Goal: Information Seeking & Learning: Learn about a topic

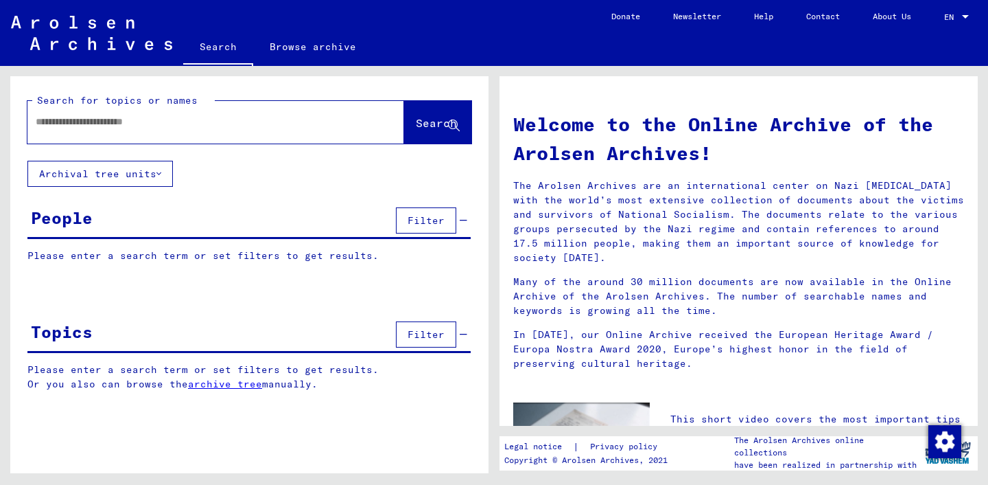
click at [187, 112] on div at bounding box center [195, 121] width 336 height 31
click at [165, 124] on input "text" at bounding box center [199, 122] width 327 height 14
type input "*********"
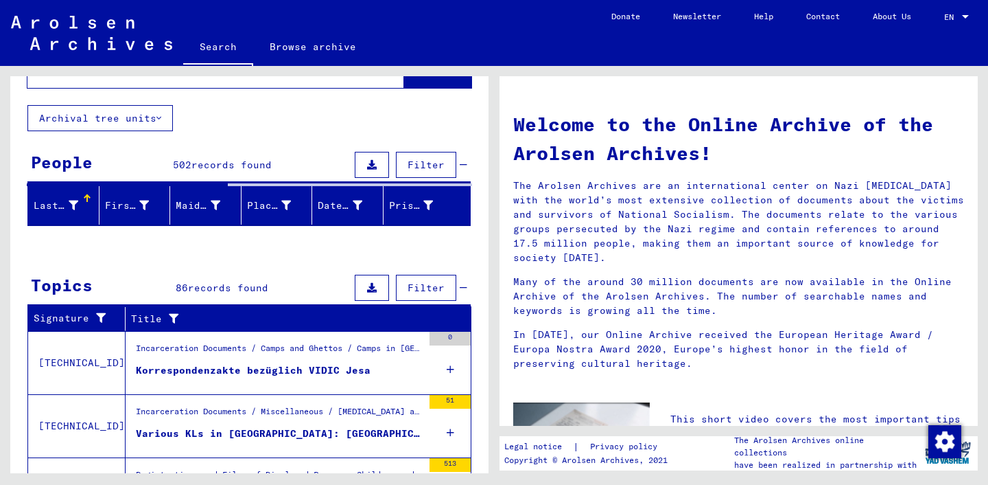
scroll to position [139, 0]
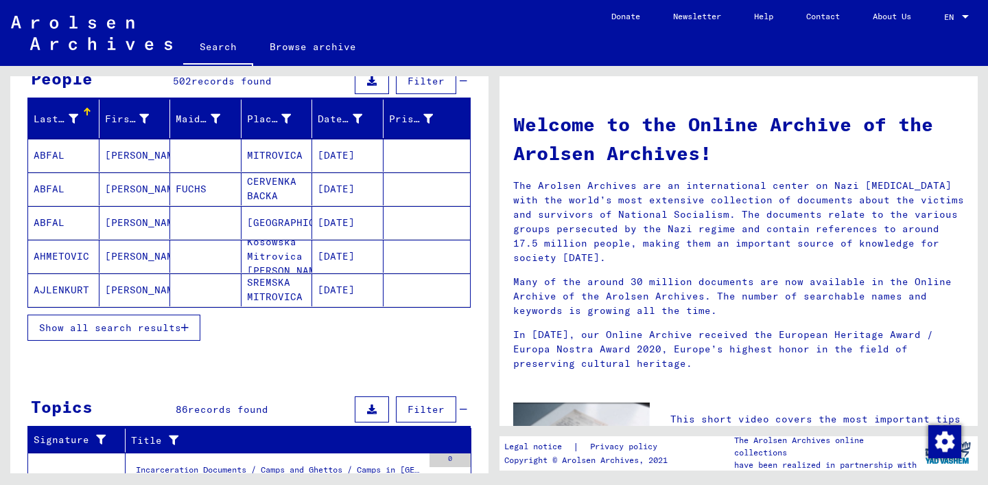
click at [167, 331] on span "Show all search results" at bounding box center [110, 327] width 142 height 12
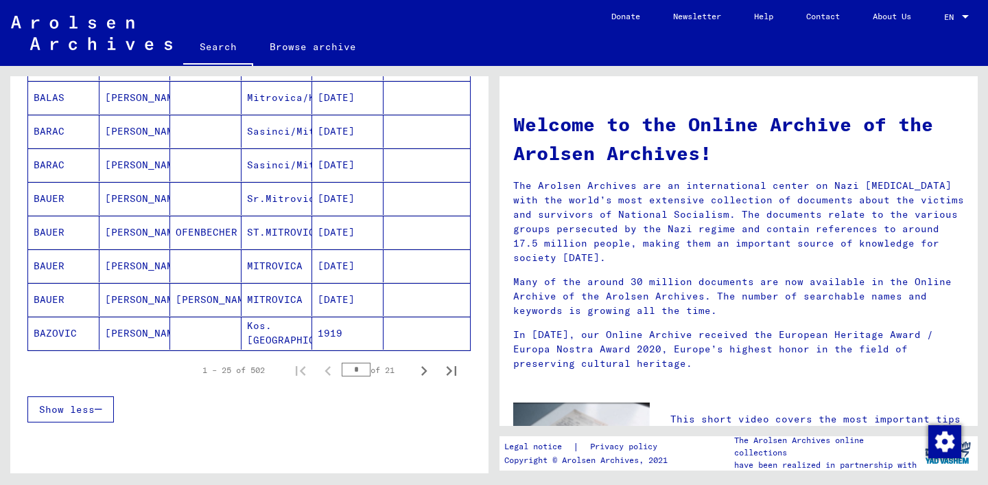
scroll to position [776, 0]
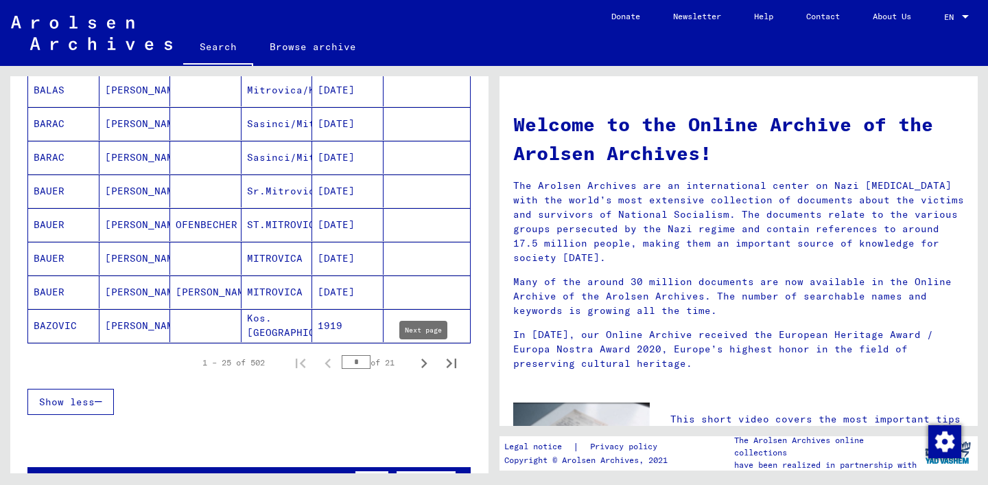
click at [421, 361] on icon "Next page" at bounding box center [424, 362] width 19 height 19
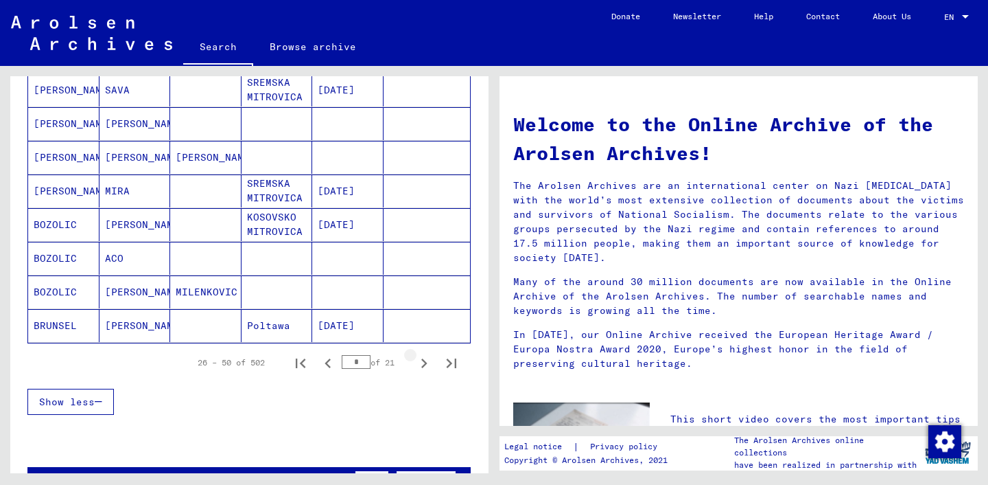
click at [421, 361] on icon "Next page" at bounding box center [424, 362] width 19 height 19
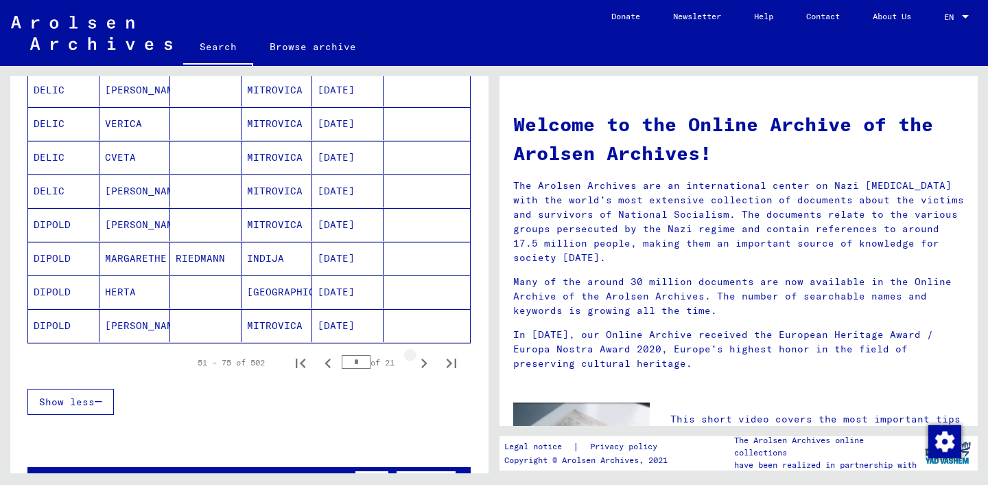
click at [421, 361] on icon "Next page" at bounding box center [424, 362] width 19 height 19
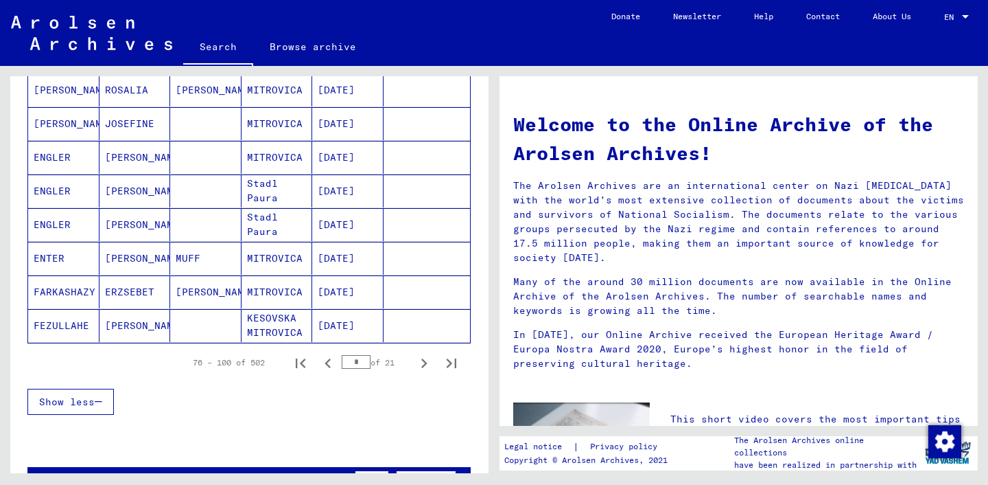
click at [420, 361] on icon "Next page" at bounding box center [424, 362] width 19 height 19
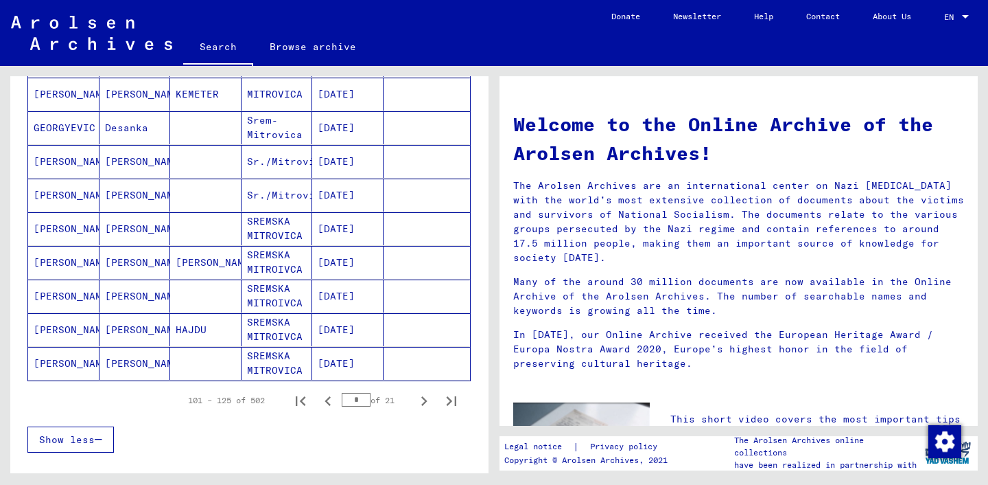
scroll to position [742, 0]
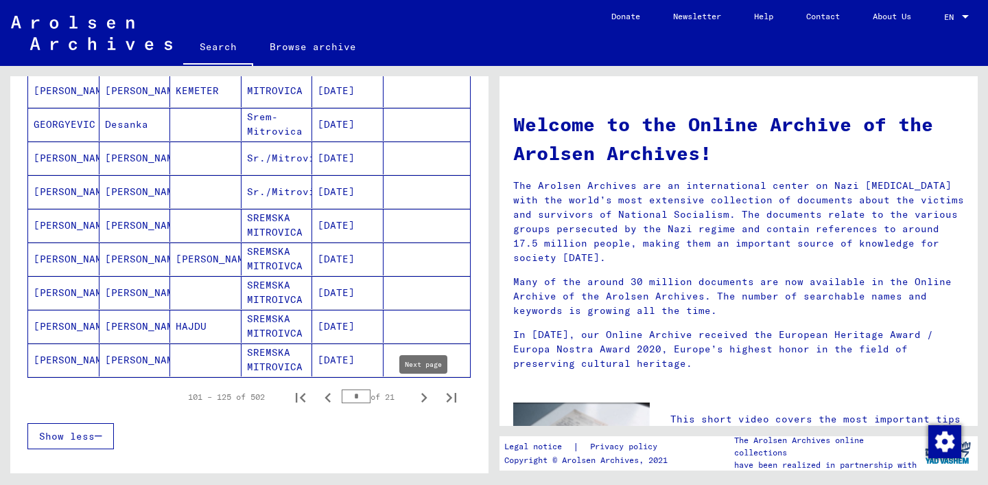
click at [416, 392] on icon "Next page" at bounding box center [424, 397] width 19 height 19
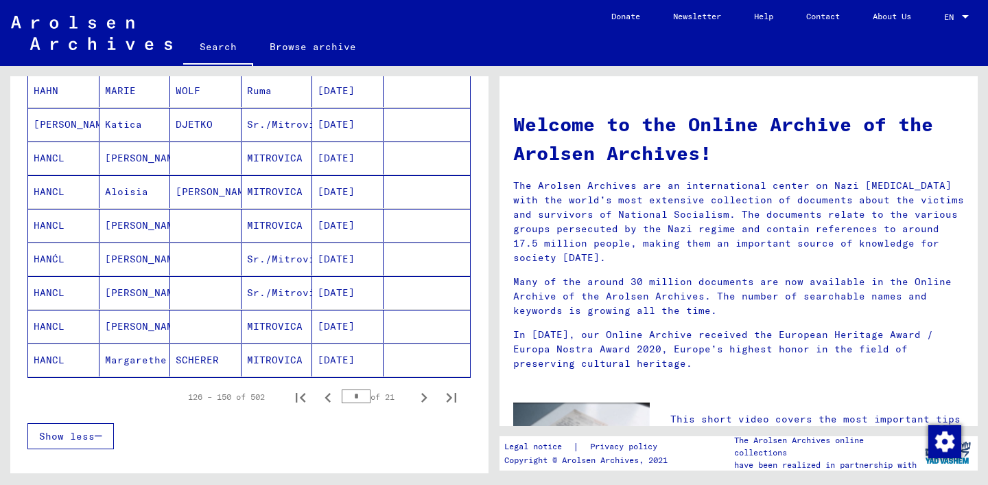
click at [416, 392] on icon "Next page" at bounding box center [424, 397] width 19 height 19
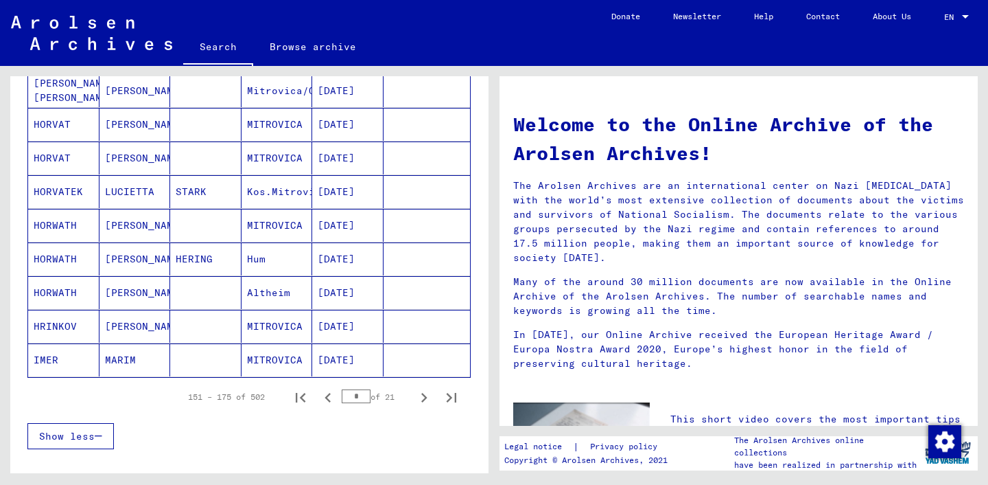
click at [287, 193] on mat-cell "Kos.Mitrovica" at bounding box center [277, 191] width 71 height 33
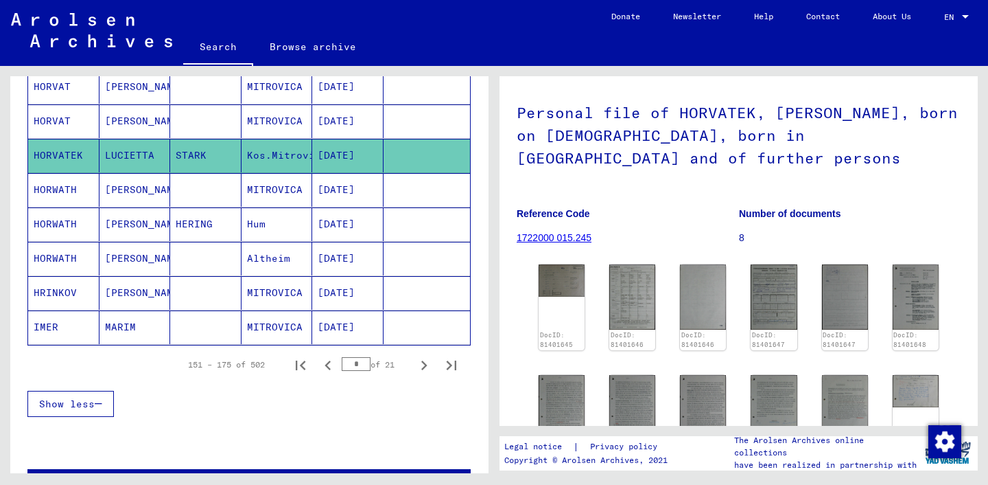
scroll to position [792, 0]
click at [419, 364] on icon "Next page" at bounding box center [424, 364] width 19 height 19
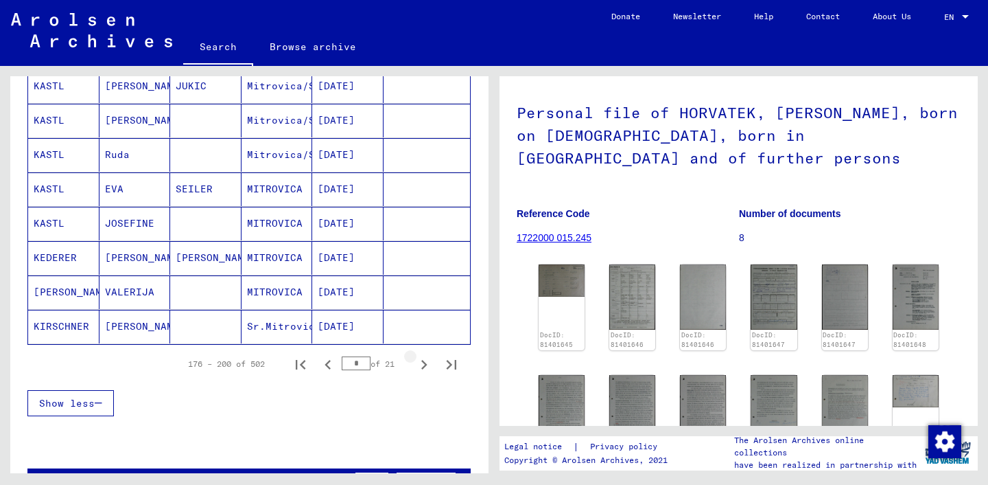
click at [419, 364] on icon "Next page" at bounding box center [424, 364] width 19 height 19
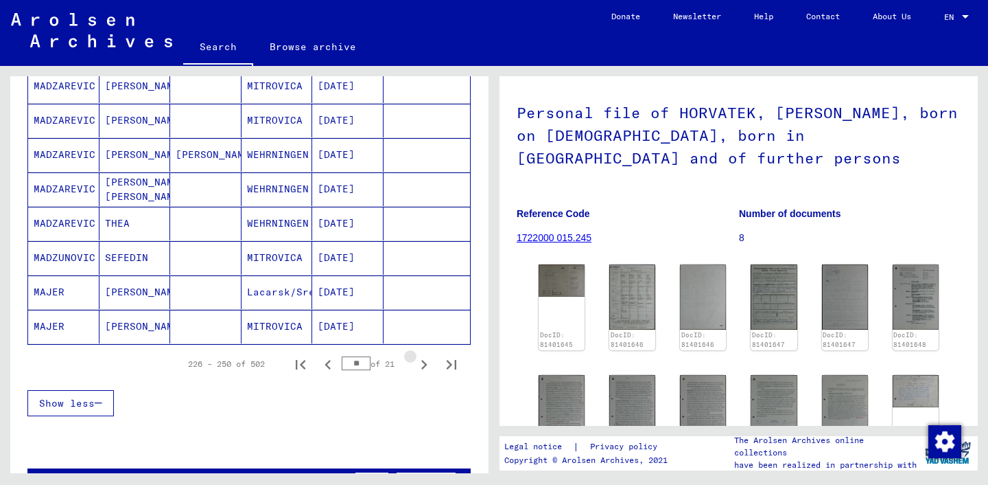
click at [419, 364] on icon "Next page" at bounding box center [424, 364] width 19 height 19
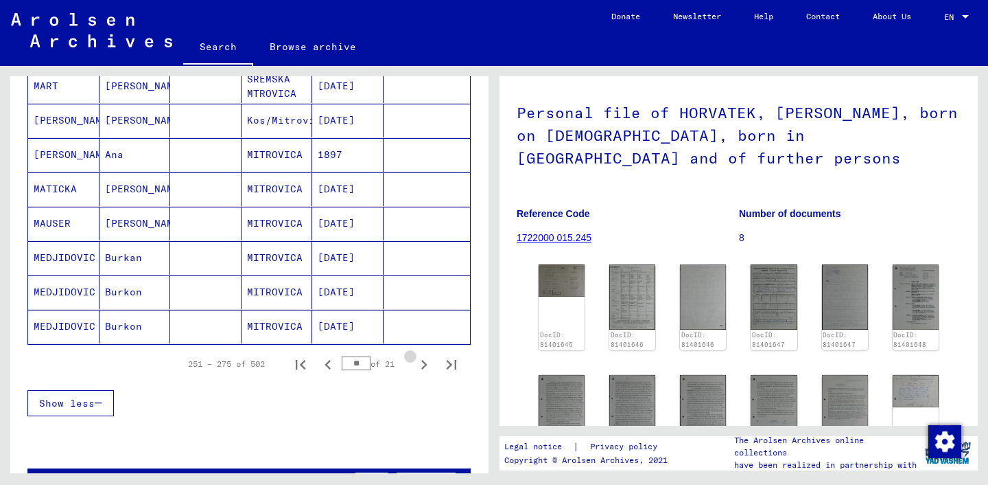
click at [419, 364] on icon "Next page" at bounding box center [424, 364] width 19 height 19
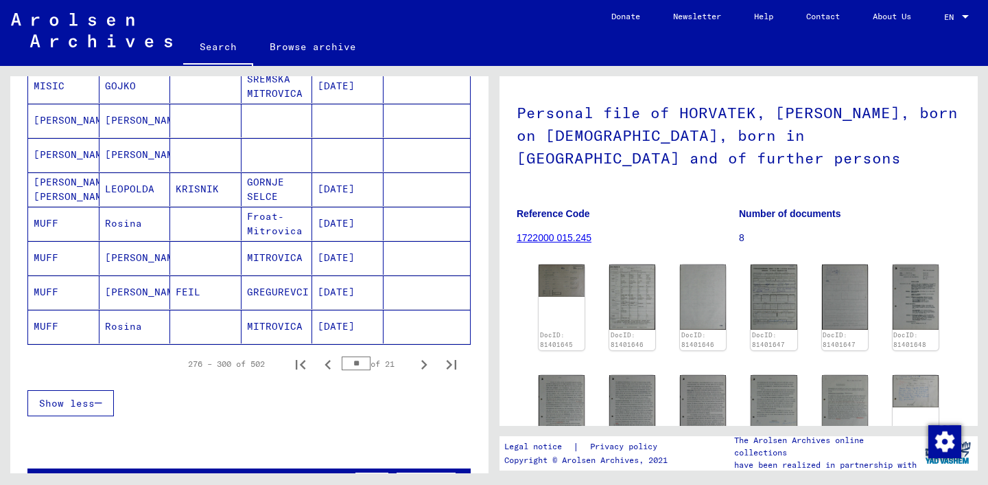
click at [419, 364] on icon "Next page" at bounding box center [424, 364] width 19 height 19
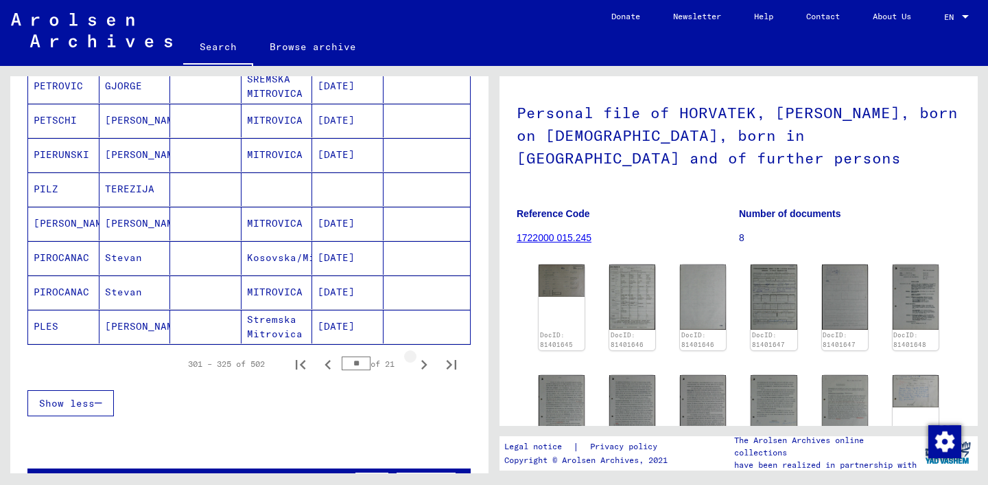
click at [419, 364] on icon "Next page" at bounding box center [424, 364] width 19 height 19
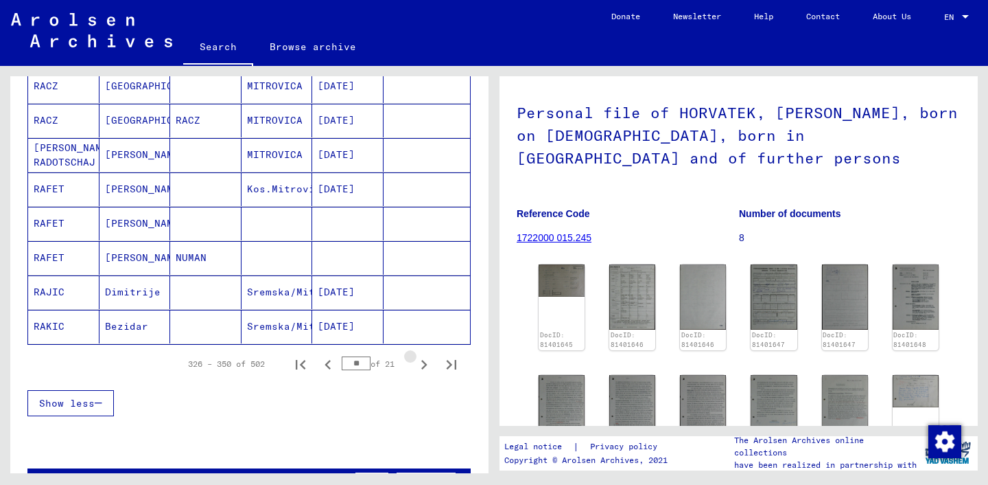
click at [419, 364] on icon "Next page" at bounding box center [424, 364] width 19 height 19
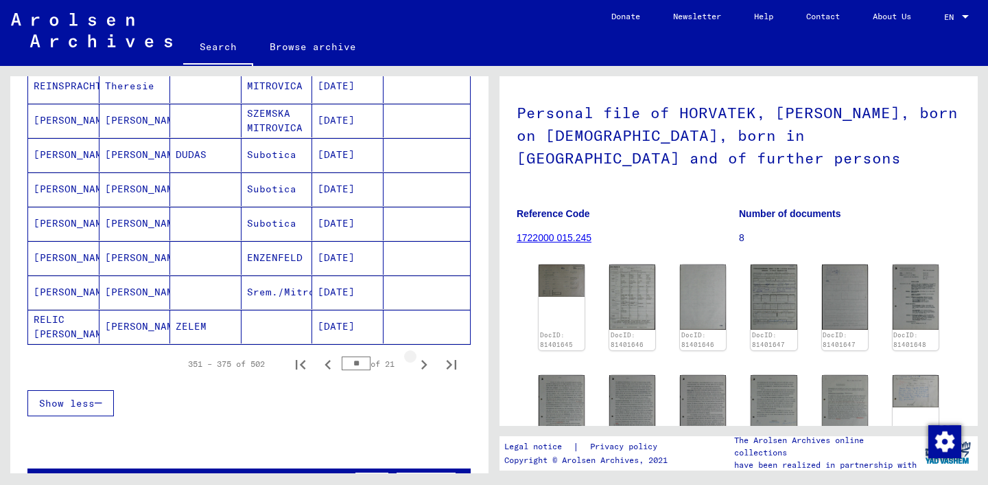
click at [419, 364] on icon "Next page" at bounding box center [424, 364] width 19 height 19
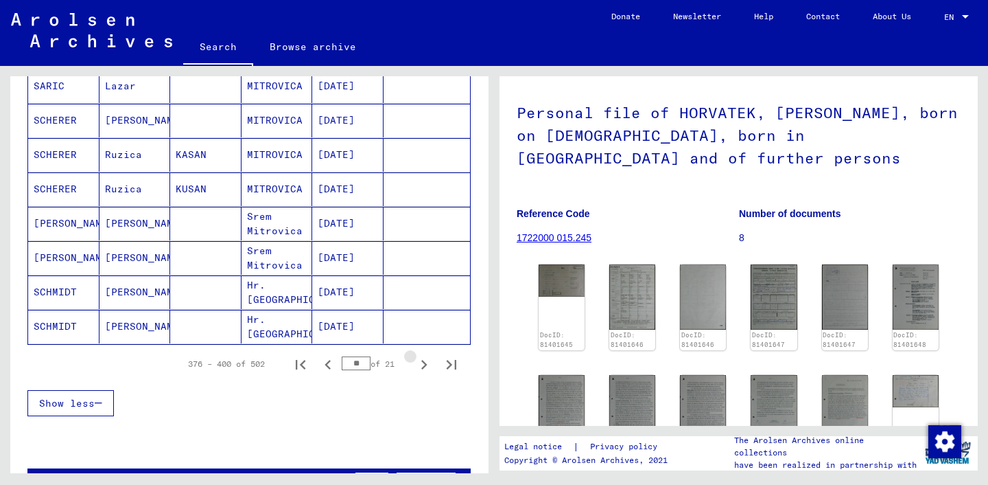
click at [419, 364] on icon "Next page" at bounding box center [424, 364] width 19 height 19
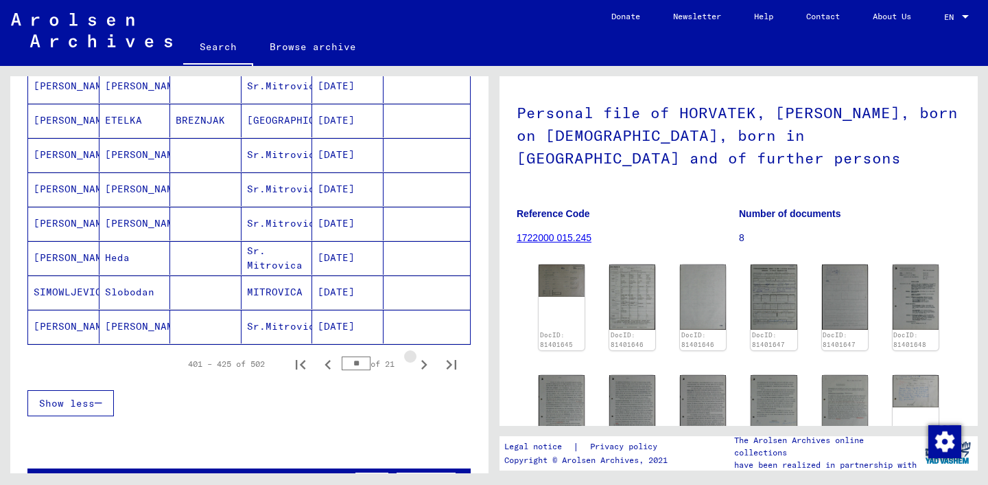
click at [419, 364] on icon "Next page" at bounding box center [424, 364] width 19 height 19
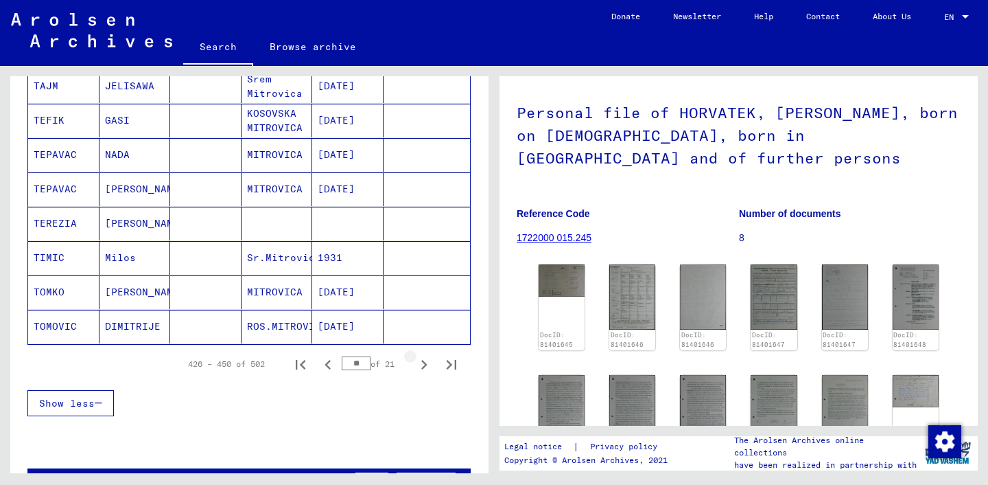
click at [419, 364] on icon "Next page" at bounding box center [424, 364] width 19 height 19
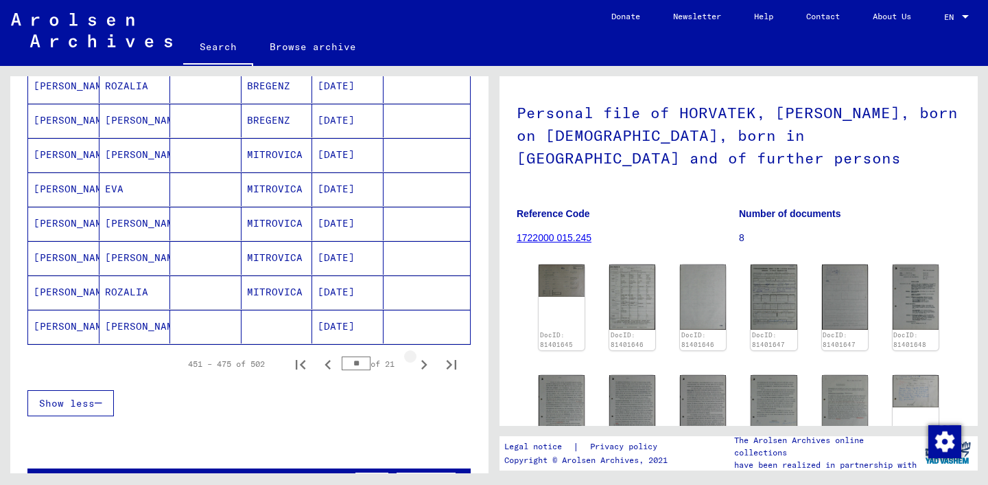
click at [419, 364] on icon "Next page" at bounding box center [424, 364] width 19 height 19
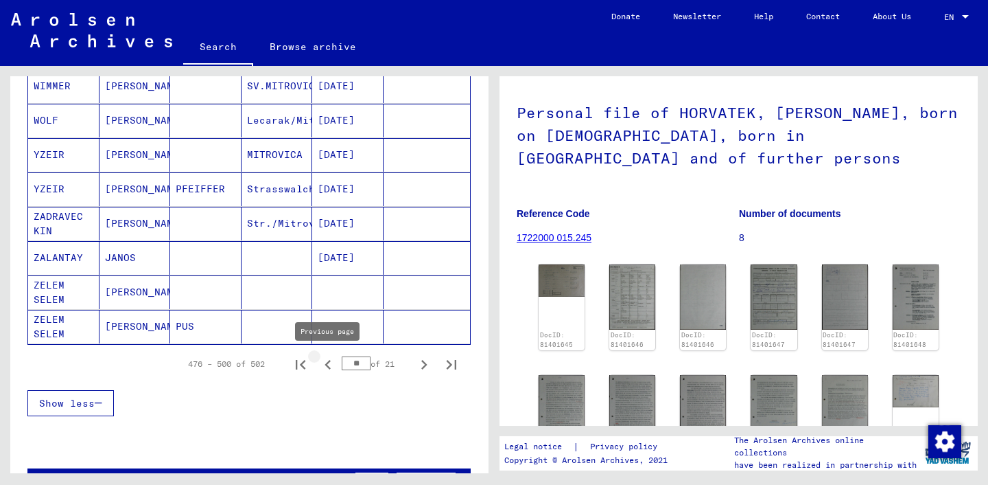
click at [325, 365] on icon "Previous page" at bounding box center [328, 365] width 6 height 10
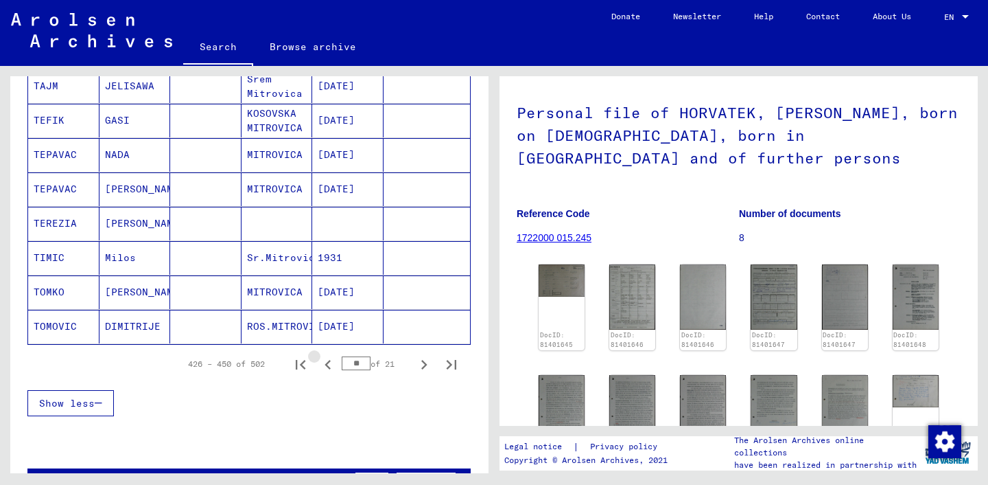
click at [325, 365] on icon "Previous page" at bounding box center [328, 365] width 6 height 10
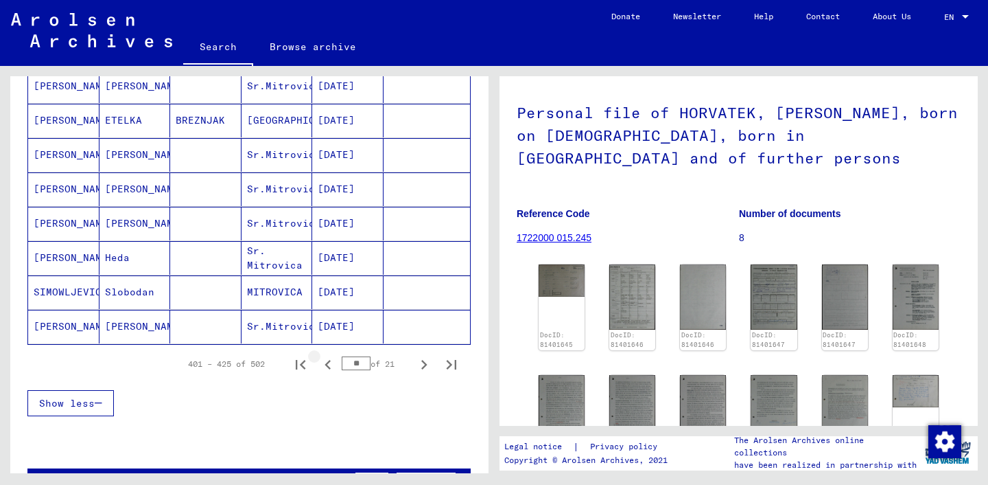
click at [325, 365] on icon "Previous page" at bounding box center [328, 365] width 6 height 10
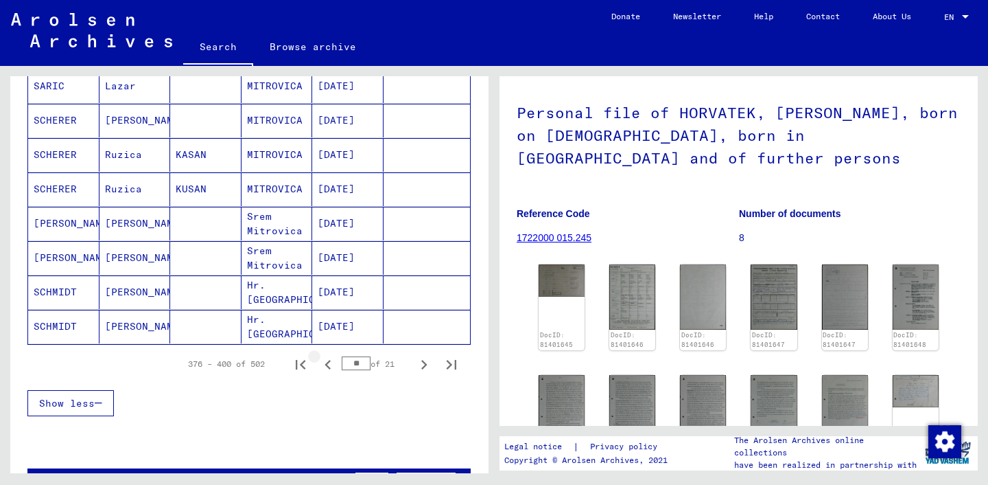
click at [325, 365] on icon "Previous page" at bounding box center [328, 365] width 6 height 10
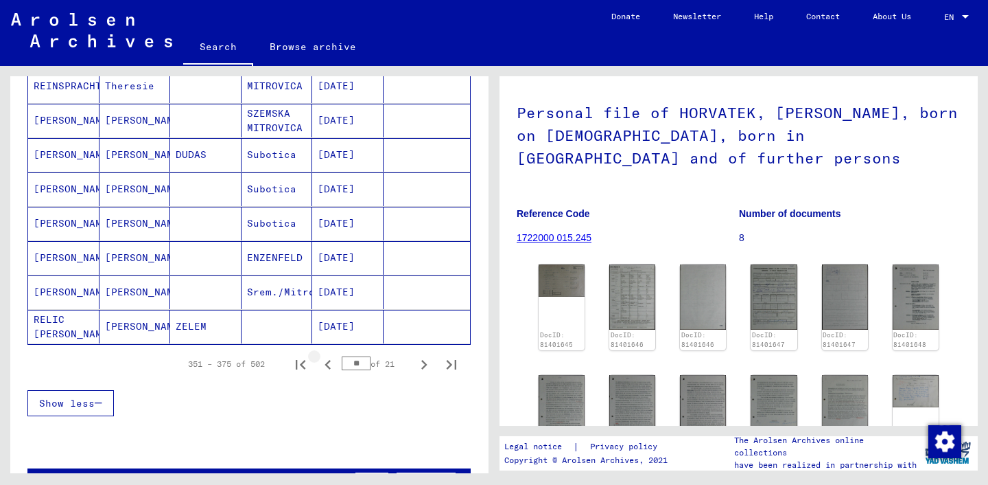
click at [325, 365] on icon "Previous page" at bounding box center [328, 365] width 6 height 10
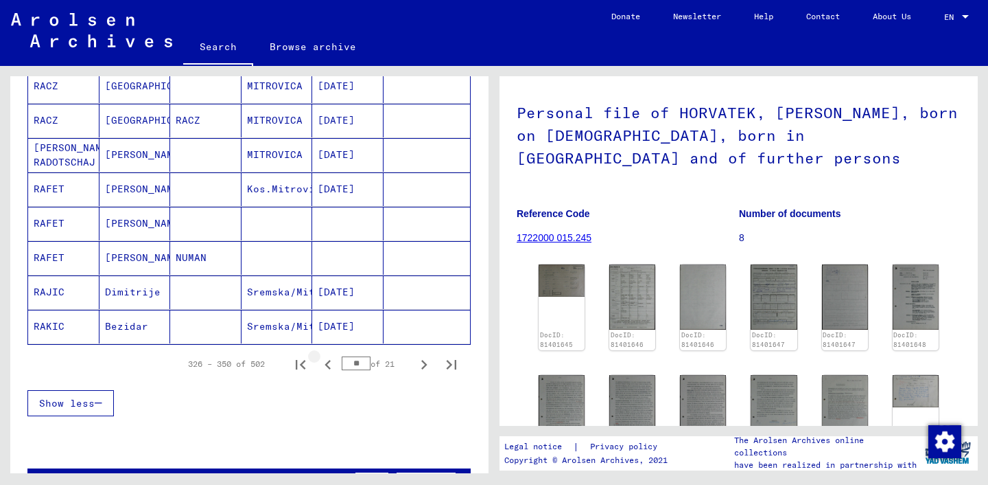
click at [325, 365] on icon "Previous page" at bounding box center [328, 365] width 6 height 10
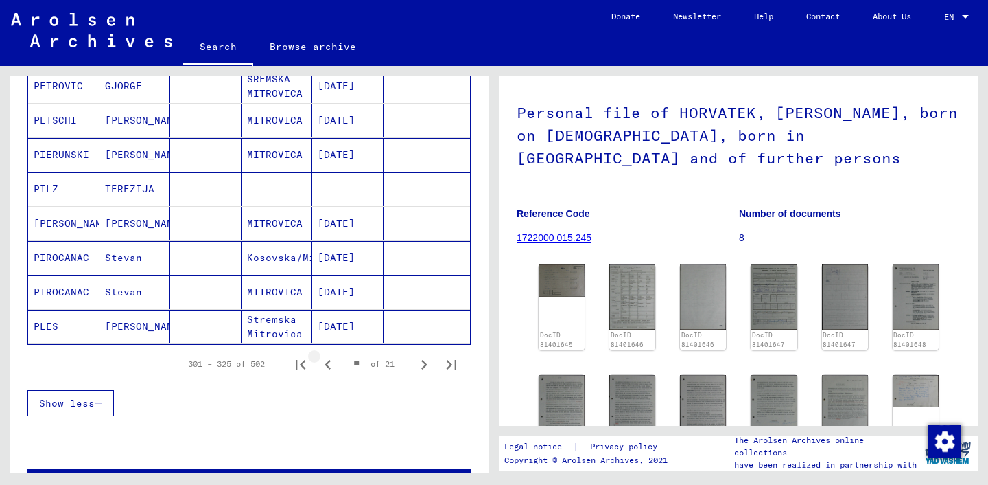
click at [325, 365] on icon "Previous page" at bounding box center [328, 365] width 6 height 10
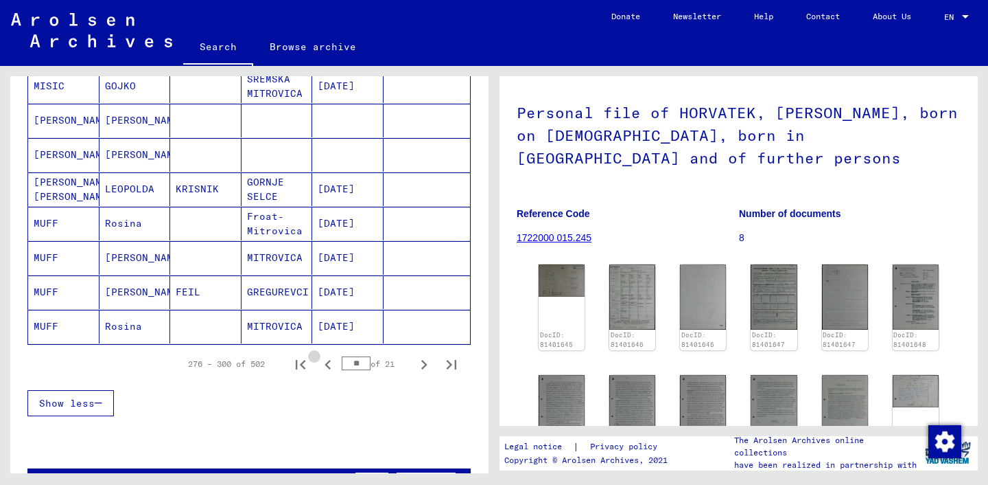
click at [325, 365] on icon "Previous page" at bounding box center [328, 365] width 6 height 10
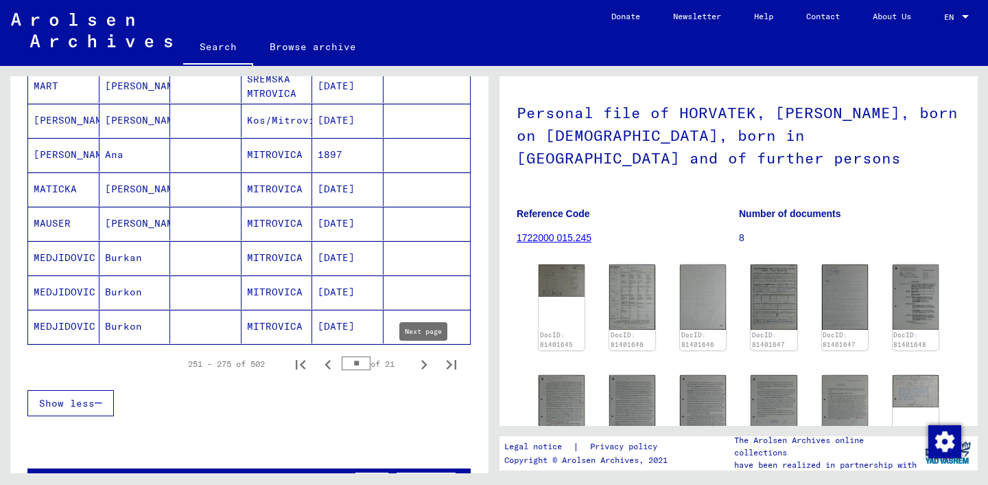
click at [420, 367] on icon "Next page" at bounding box center [424, 364] width 19 height 19
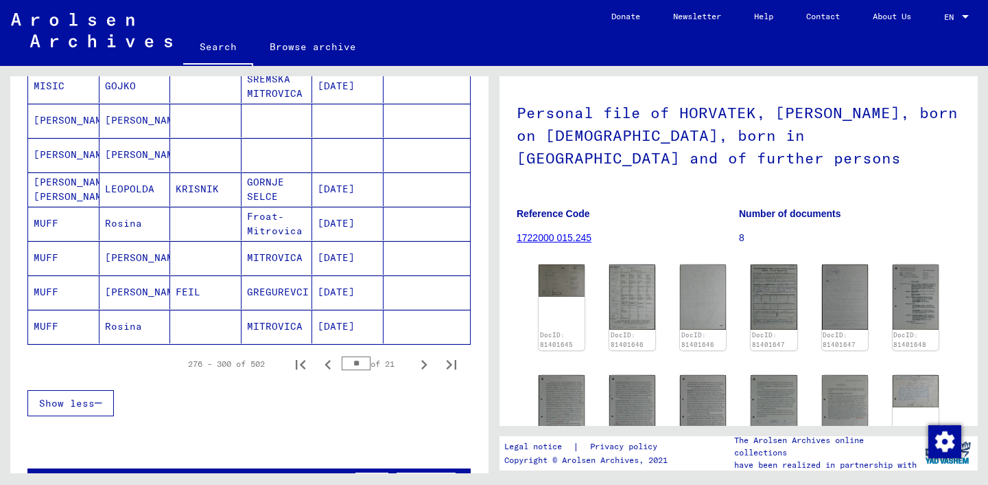
click at [420, 367] on icon "Next page" at bounding box center [424, 364] width 19 height 19
type input "**"
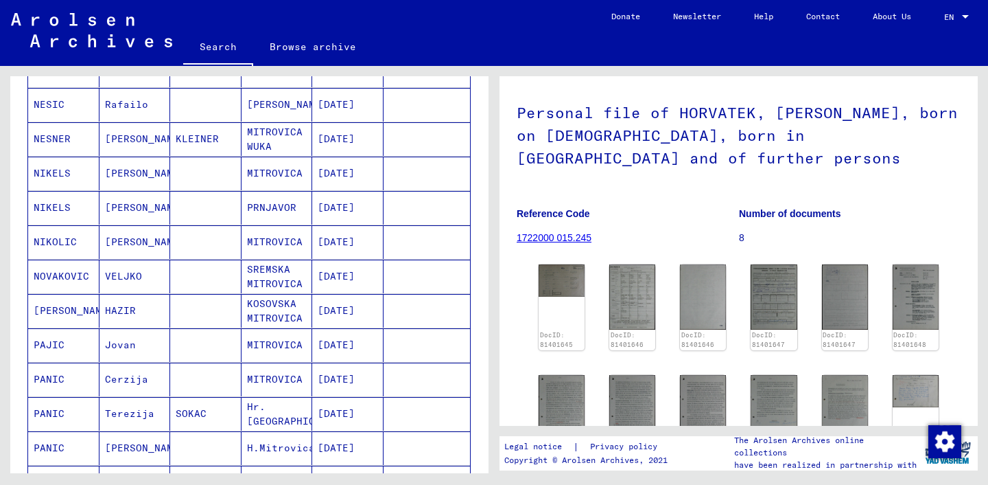
scroll to position [98, 0]
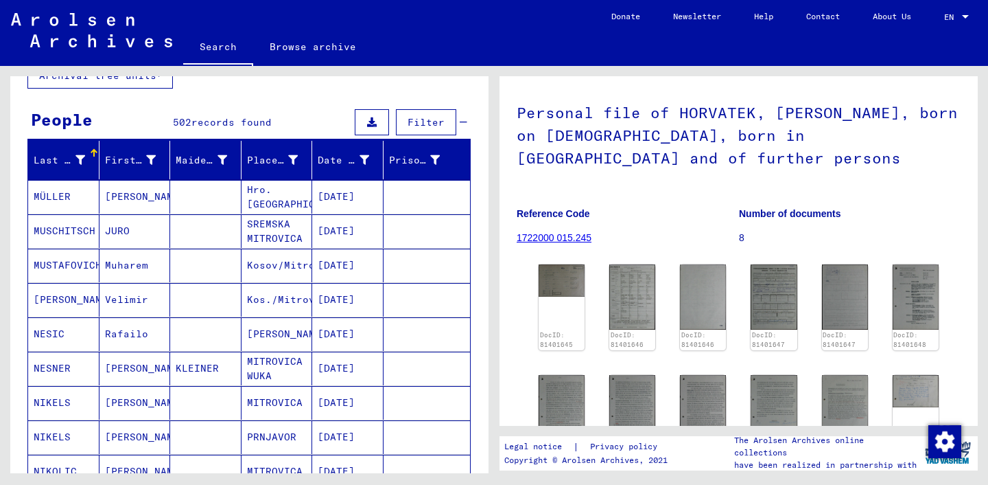
click at [288, 266] on mat-cell "Kosov/Mitrovica" at bounding box center [277, 265] width 71 height 34
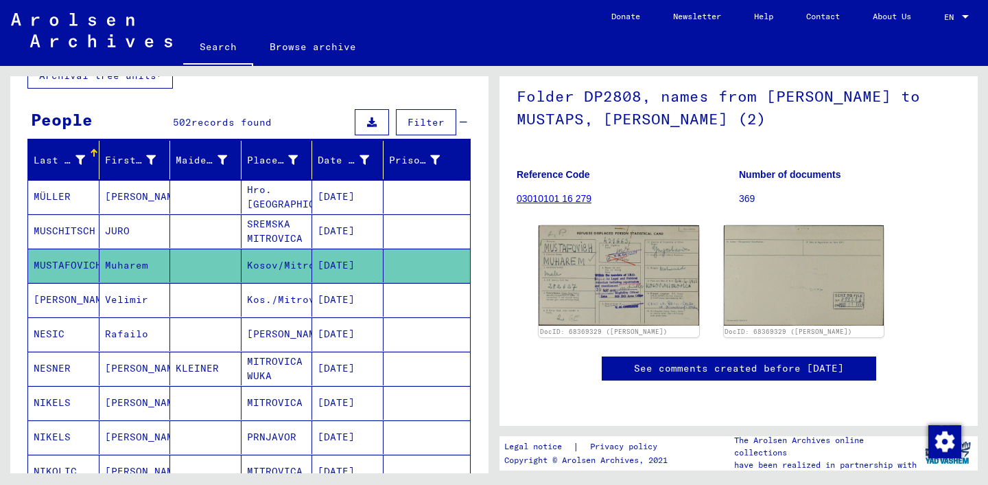
scroll to position [146, 0]
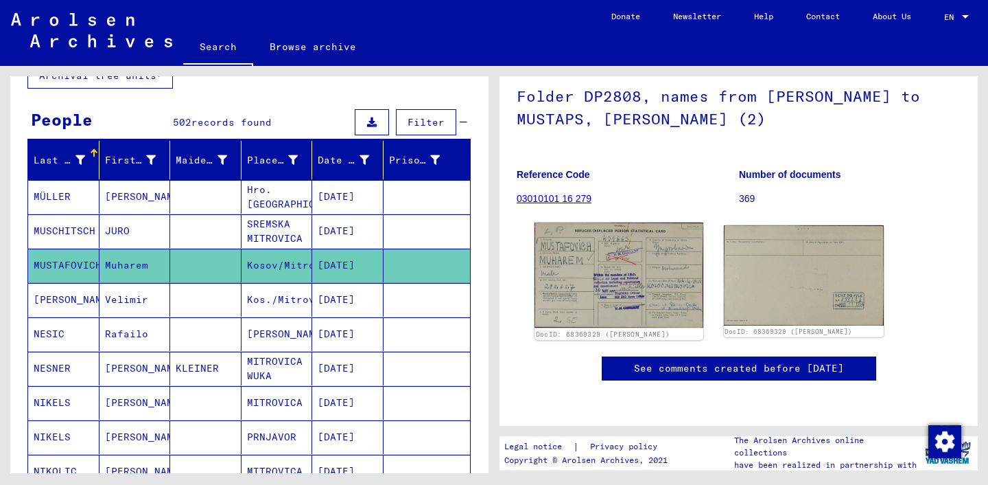
click at [600, 245] on img at bounding box center [619, 274] width 168 height 105
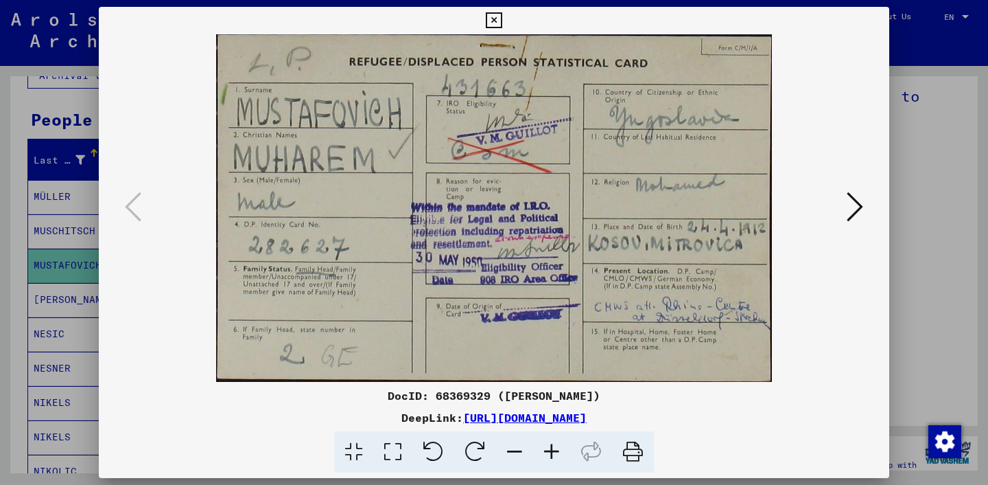
click at [502, 21] on icon at bounding box center [494, 20] width 16 height 16
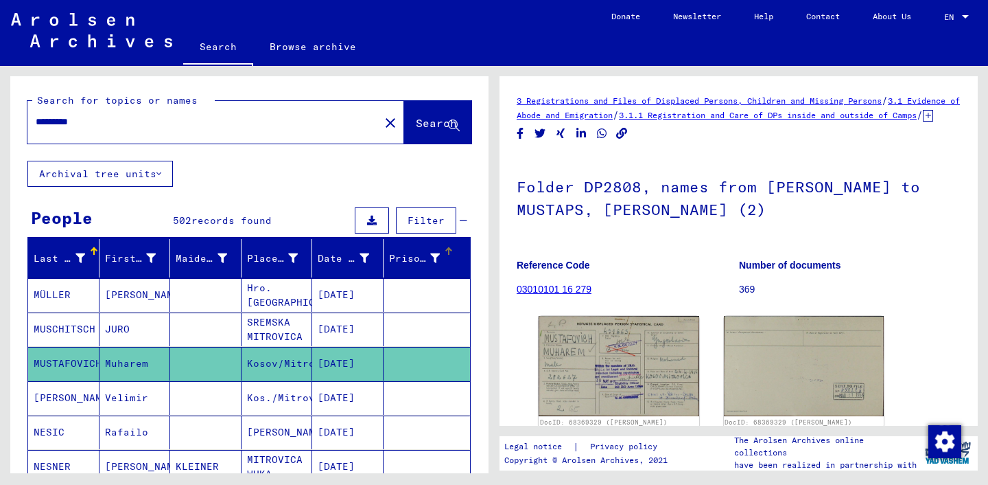
scroll to position [0, 0]
click at [292, 49] on link "Browse archive" at bounding box center [312, 46] width 119 height 33
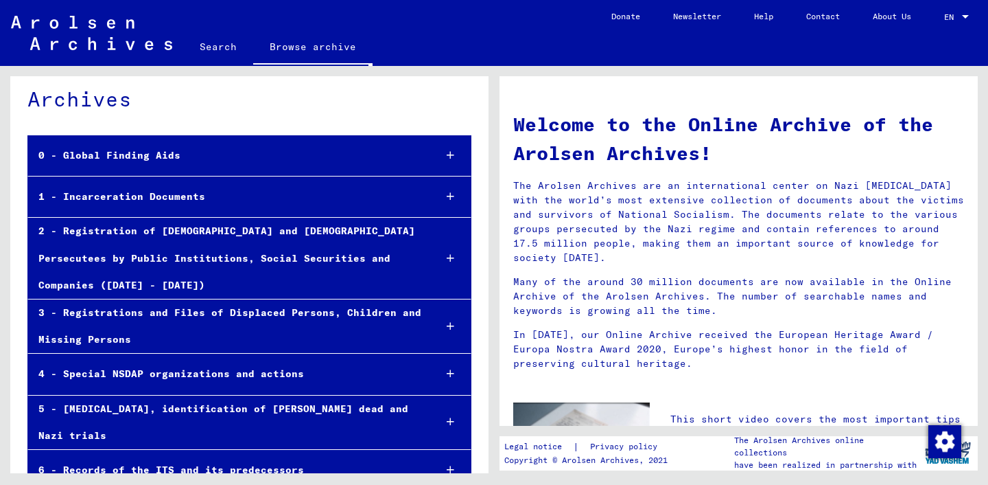
scroll to position [36, 0]
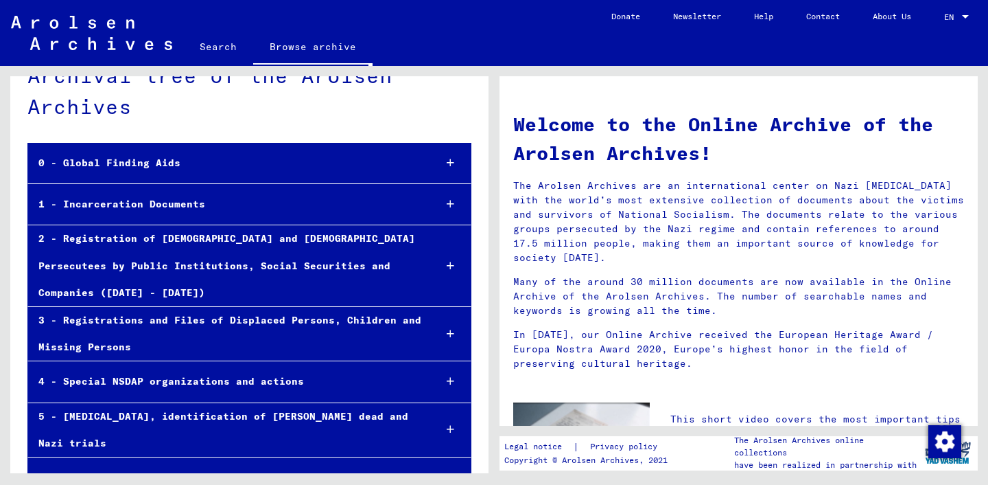
click at [430, 165] on mat-tree-node "0 - Global Finding Aids" at bounding box center [249, 163] width 444 height 41
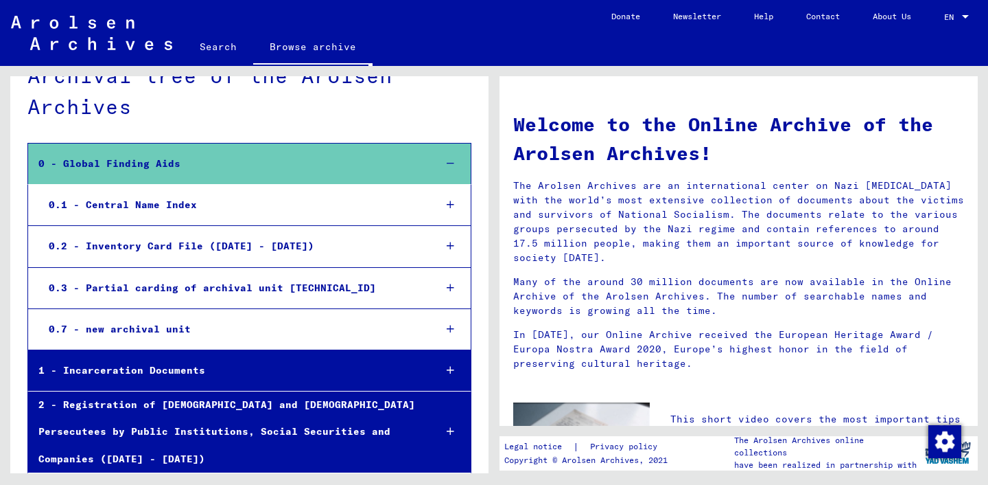
click at [174, 204] on div "0.1 - Central Name Index" at bounding box center [230, 204] width 385 height 27
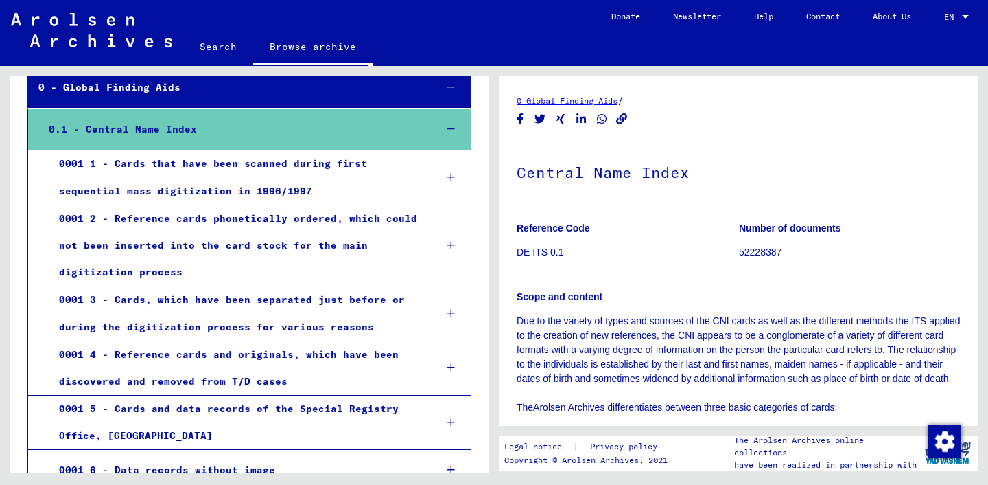
scroll to position [106, 0]
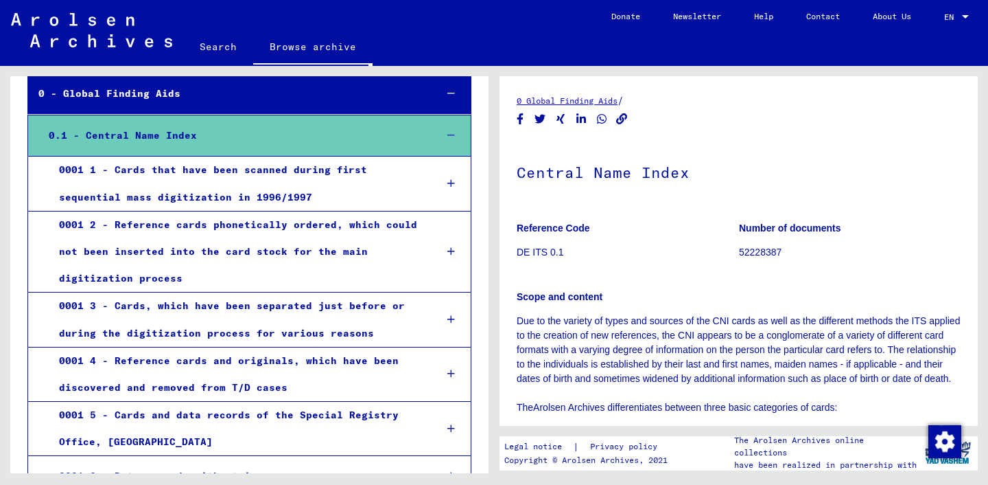
click at [271, 123] on div "0.1 - Central Name Index" at bounding box center [231, 135] width 386 height 27
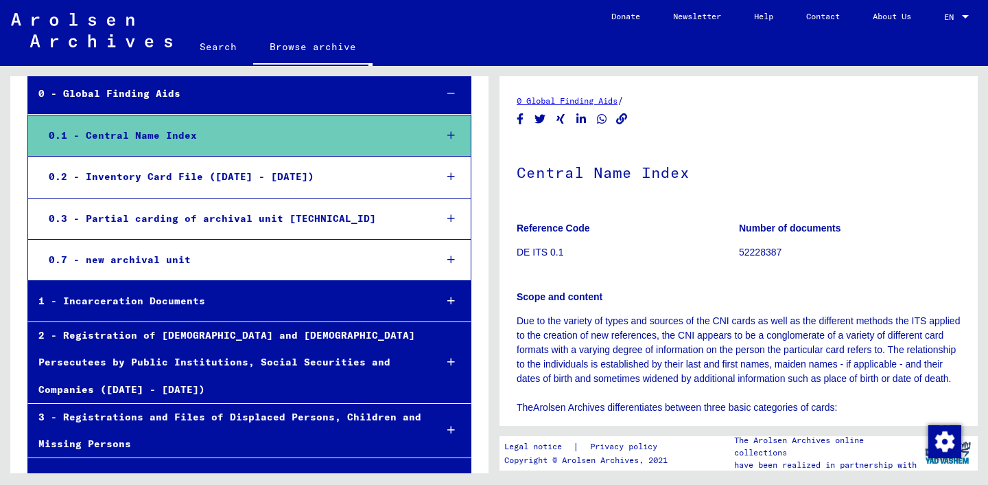
click at [226, 176] on div "0.2 - Inventory Card File ([DATE] - [DATE])" at bounding box center [231, 176] width 386 height 27
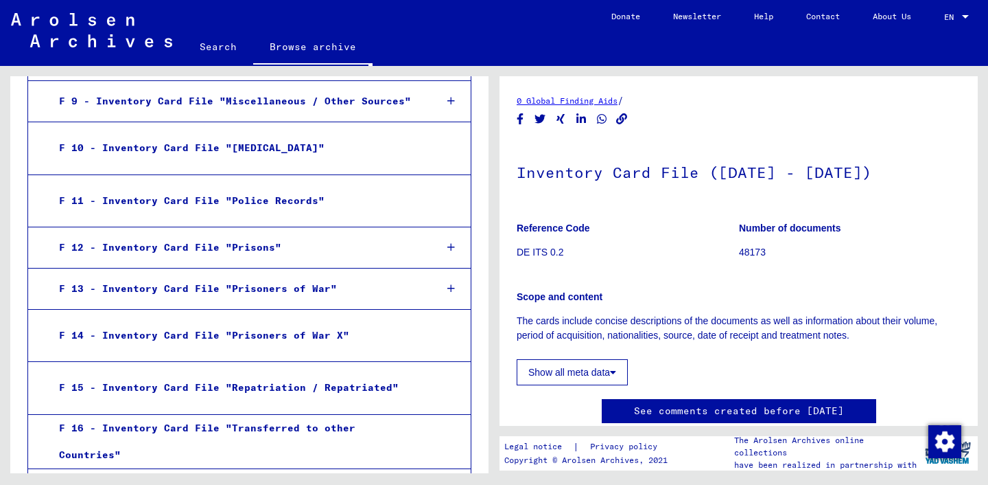
scroll to position [857, 0]
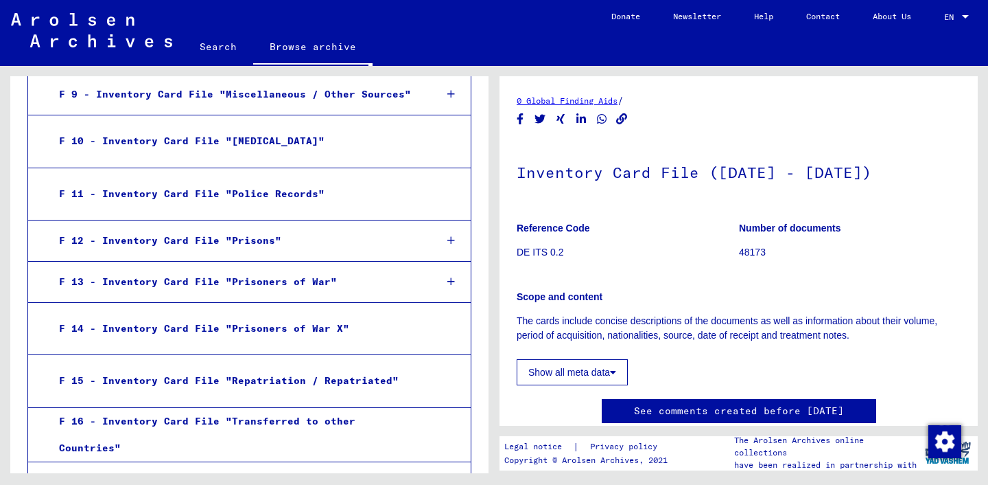
click at [364, 268] on div "F 13 - Inventory Card File "Prisoners of War"" at bounding box center [236, 281] width 375 height 27
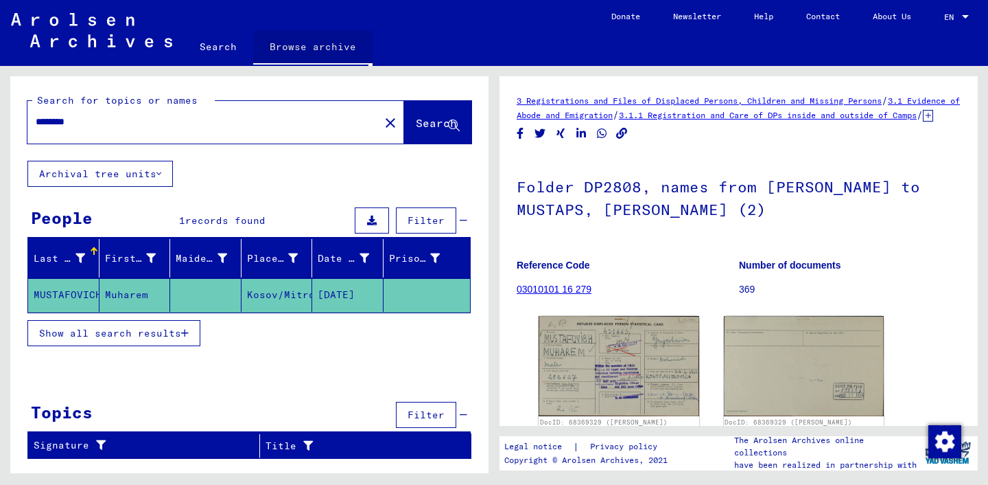
click at [311, 47] on link "Browse archive" at bounding box center [312, 48] width 119 height 36
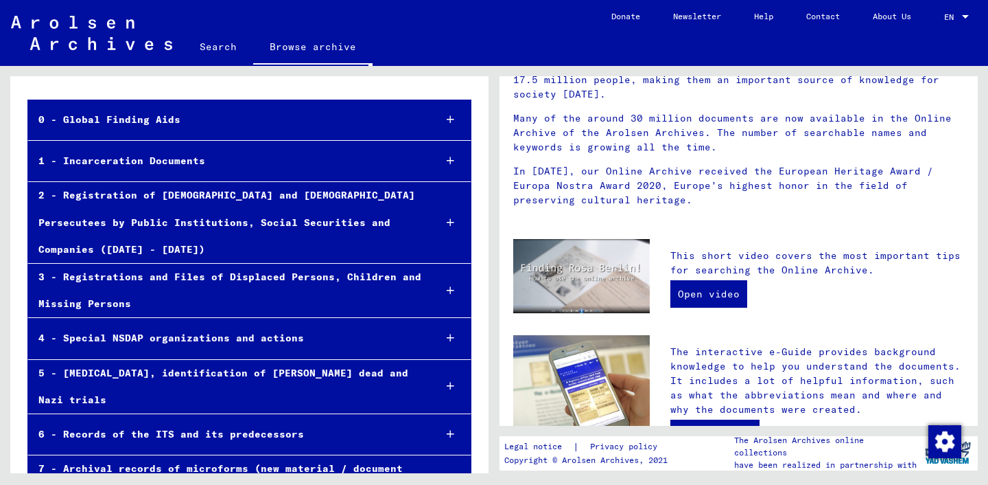
scroll to position [79, 0]
click at [432, 156] on div at bounding box center [450, 161] width 40 height 40
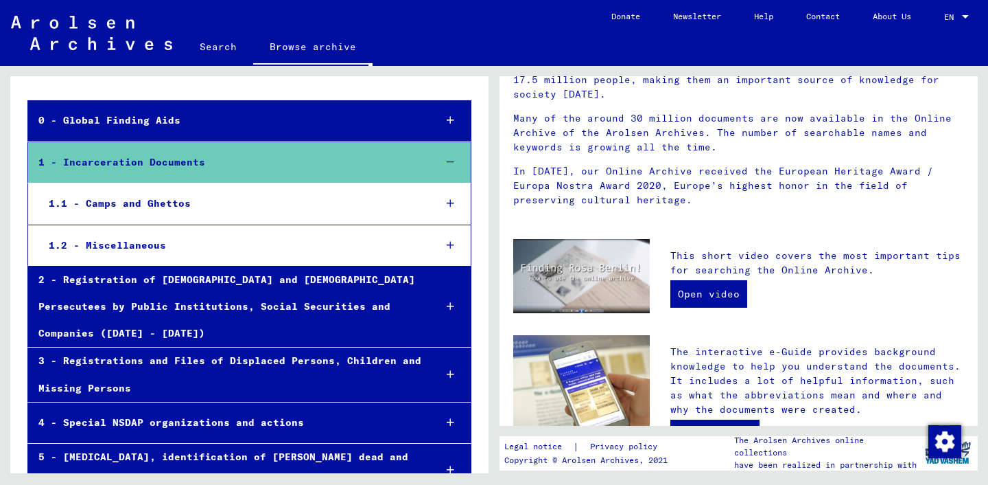
click at [159, 198] on div "1.1 - Camps and Ghettos" at bounding box center [230, 203] width 385 height 27
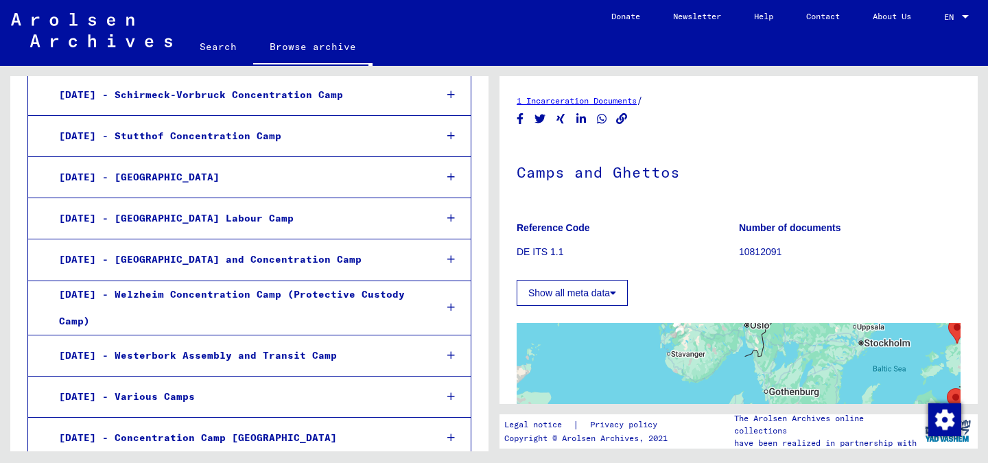
scroll to position [1141, 0]
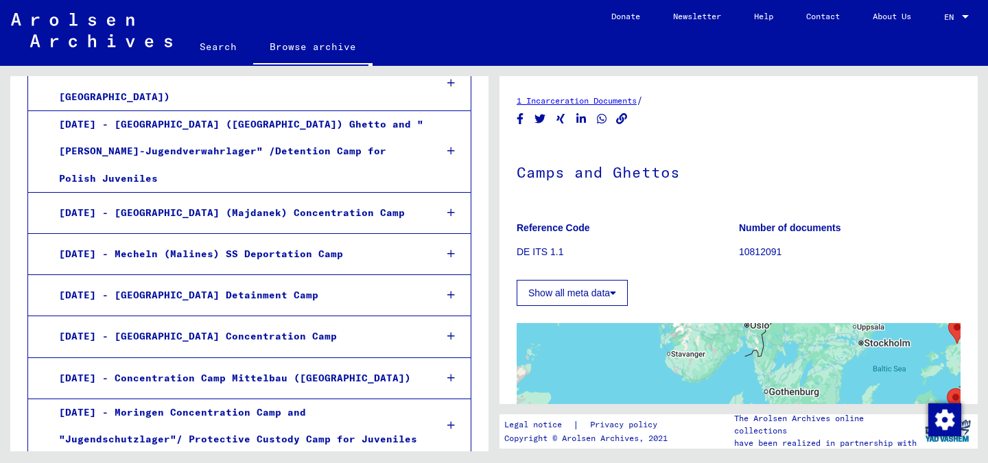
click at [242, 323] on div "[DATE] - [GEOGRAPHIC_DATA] Concentration Camp" at bounding box center [236, 336] width 375 height 27
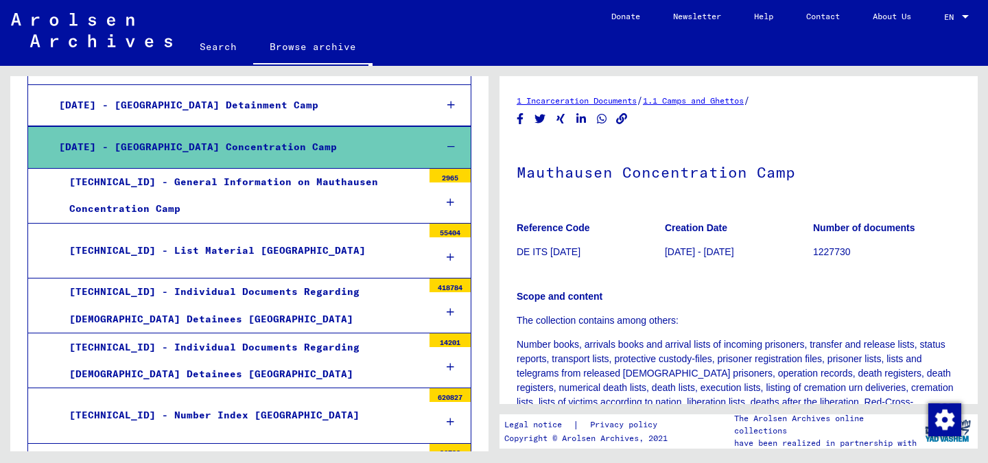
scroll to position [1332, 0]
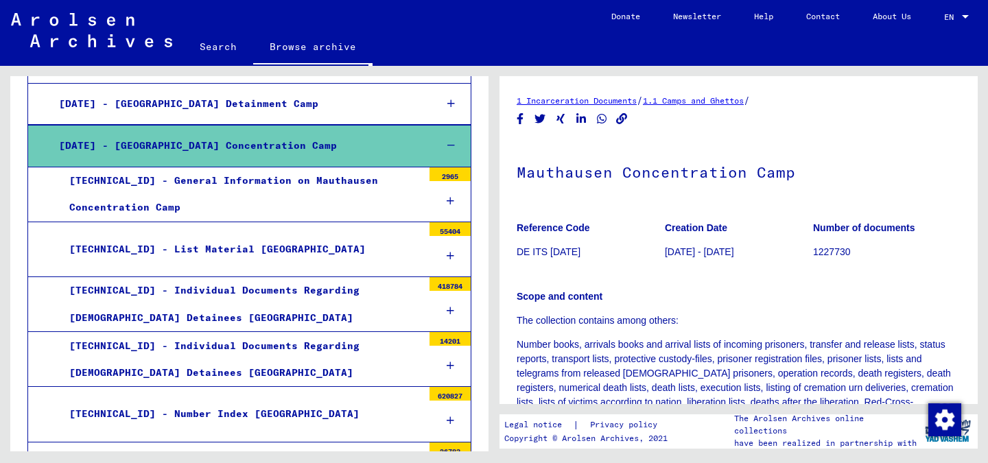
click at [301, 277] on div "[TECHNICAL_ID] - Individual Documents Regarding [DEMOGRAPHIC_DATA] Detainees [G…" at bounding box center [241, 304] width 364 height 54
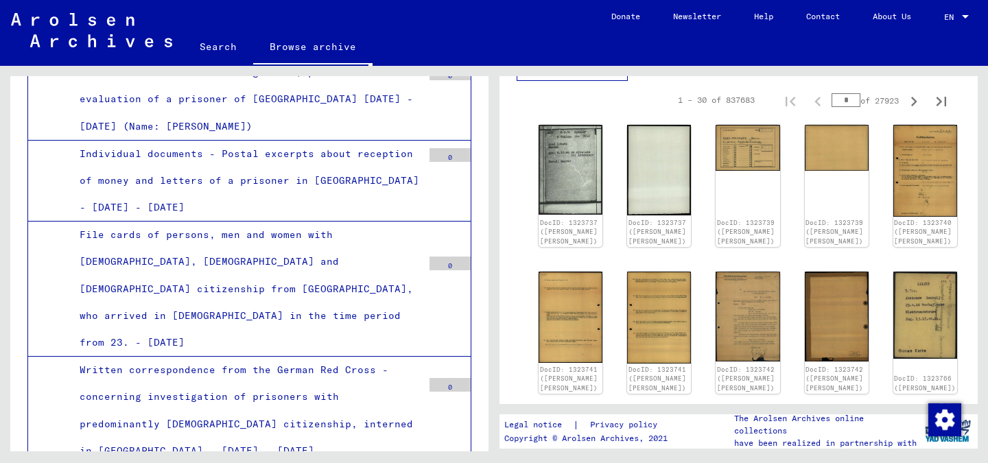
scroll to position [2156, 0]
click at [319, 356] on div "Written correspondence from the German Red Cross - concerning investigation of …" at bounding box center [245, 410] width 353 height 108
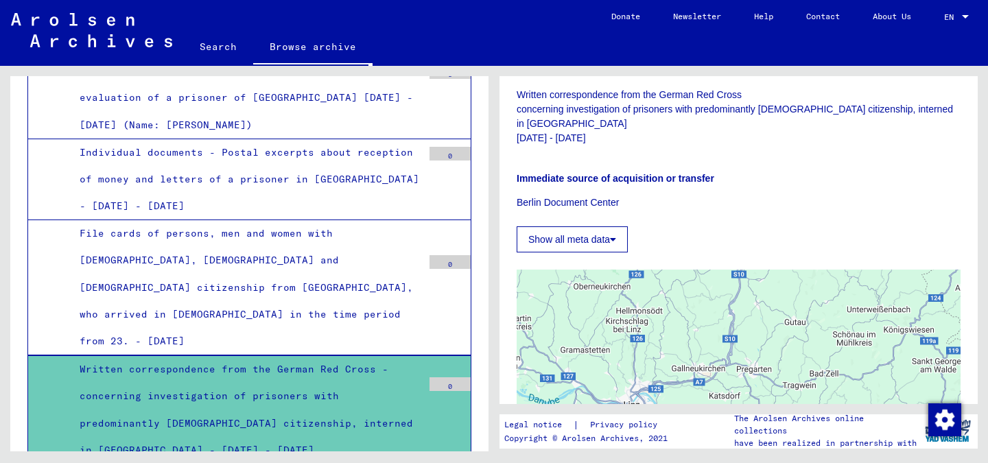
scroll to position [313, 0]
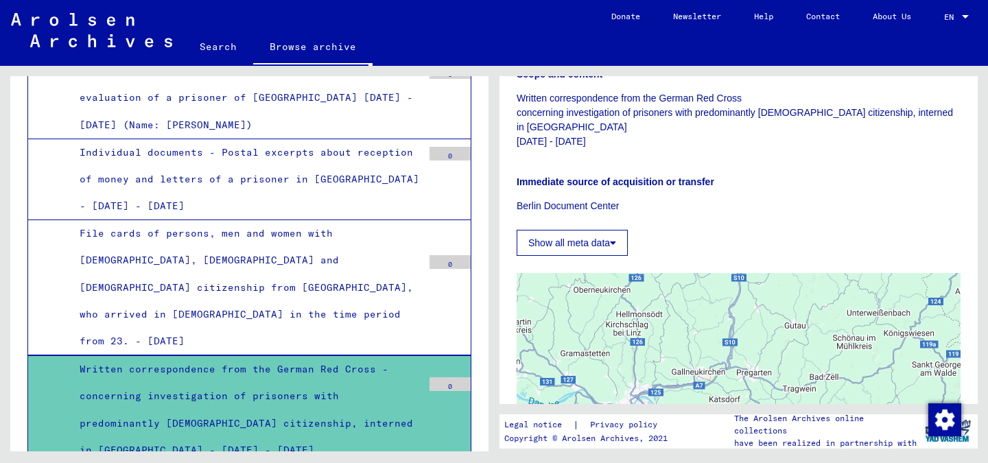
click at [543, 230] on button "Show all meta data" at bounding box center [572, 243] width 111 height 26
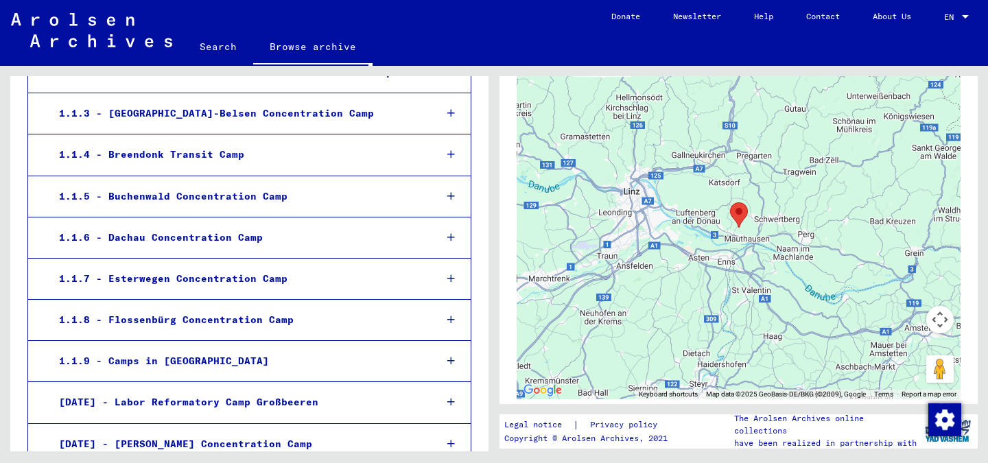
scroll to position [0, 0]
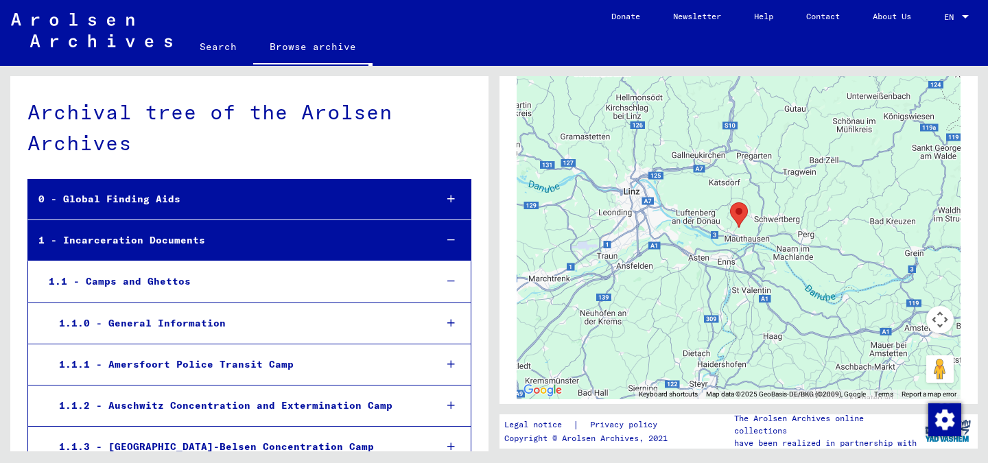
click at [146, 46] on img at bounding box center [91, 30] width 161 height 34
